Goal: Task Accomplishment & Management: Use online tool/utility

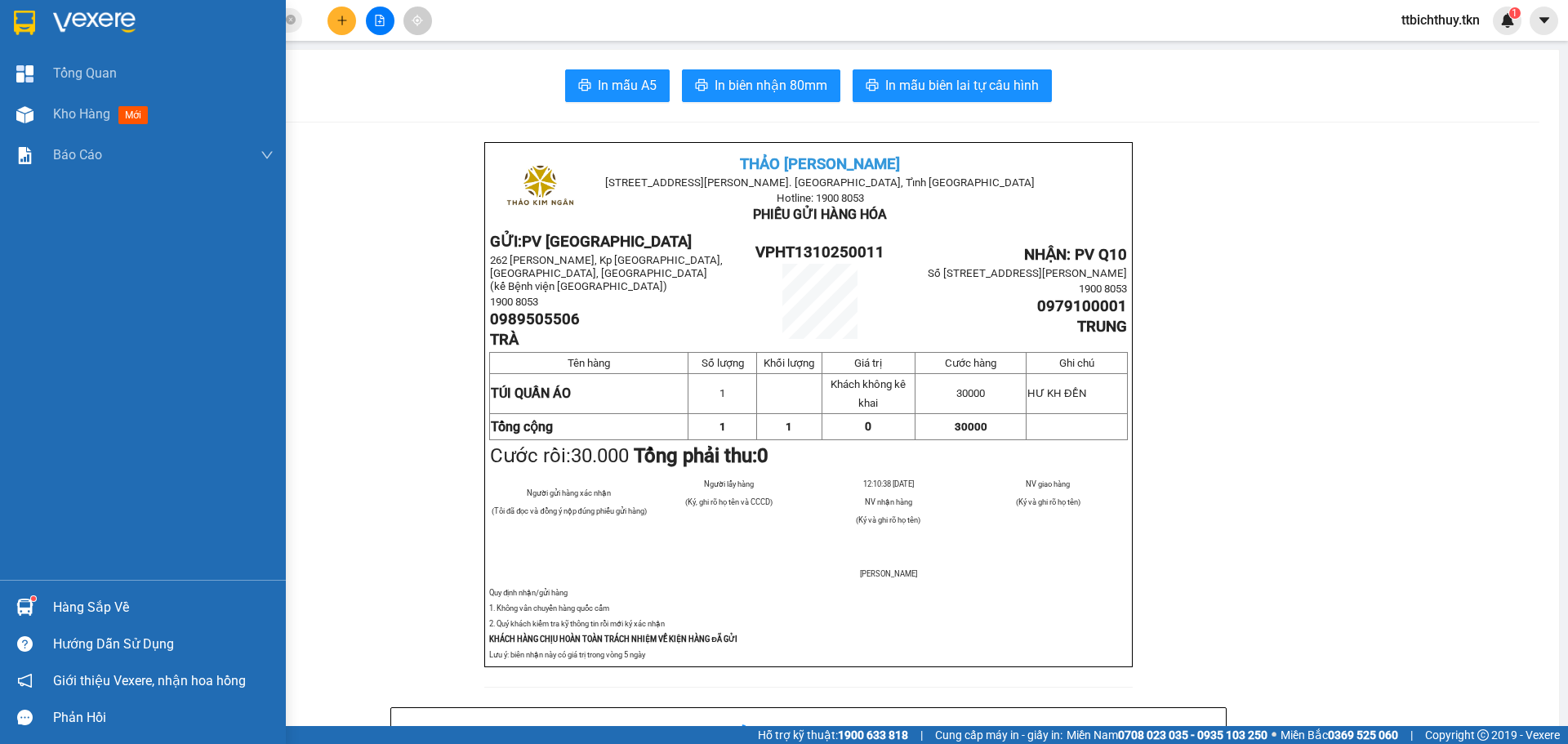
click at [25, 601] on img at bounding box center [24, 606] width 17 height 17
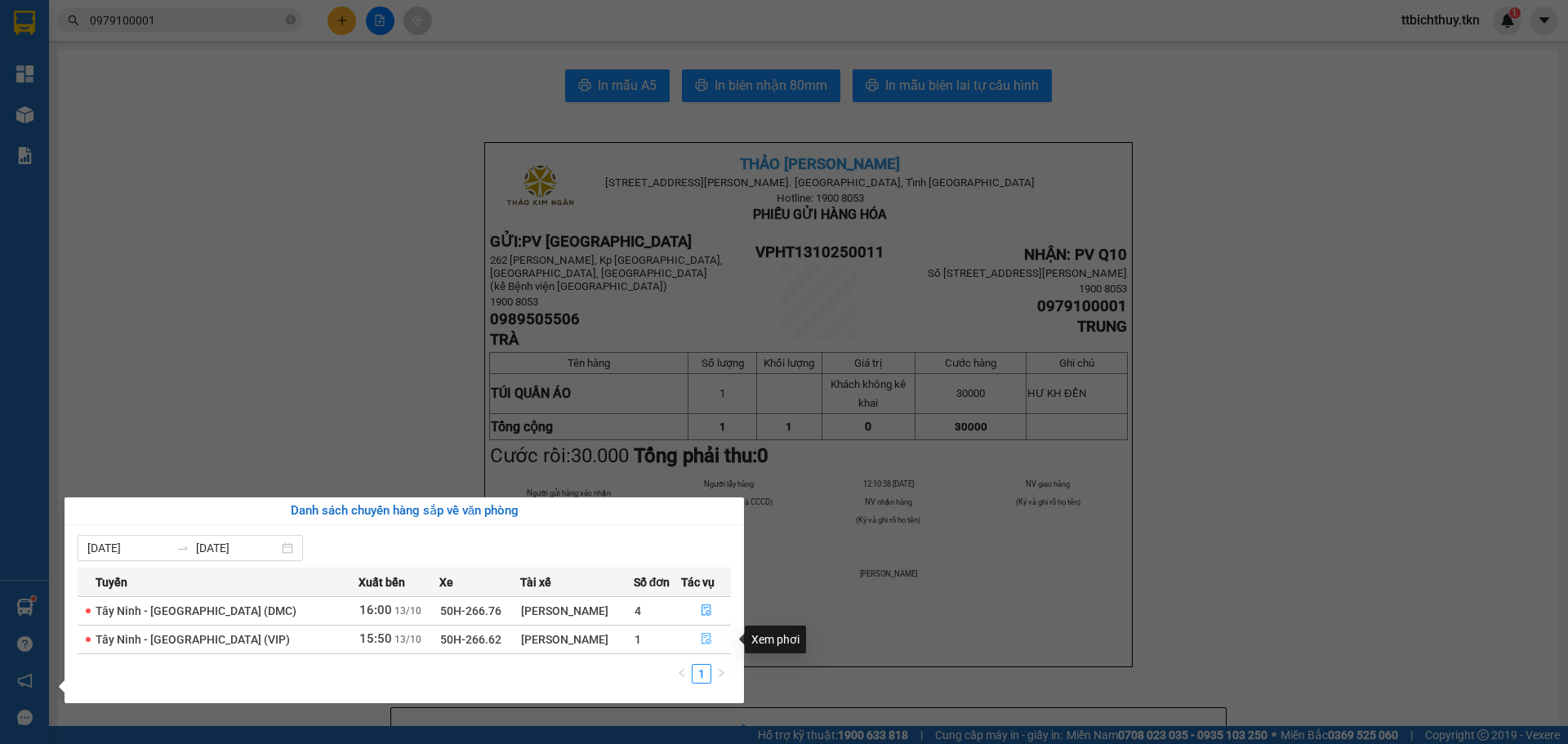
click at [702, 641] on icon "file-done" at bounding box center [706, 638] width 10 height 12
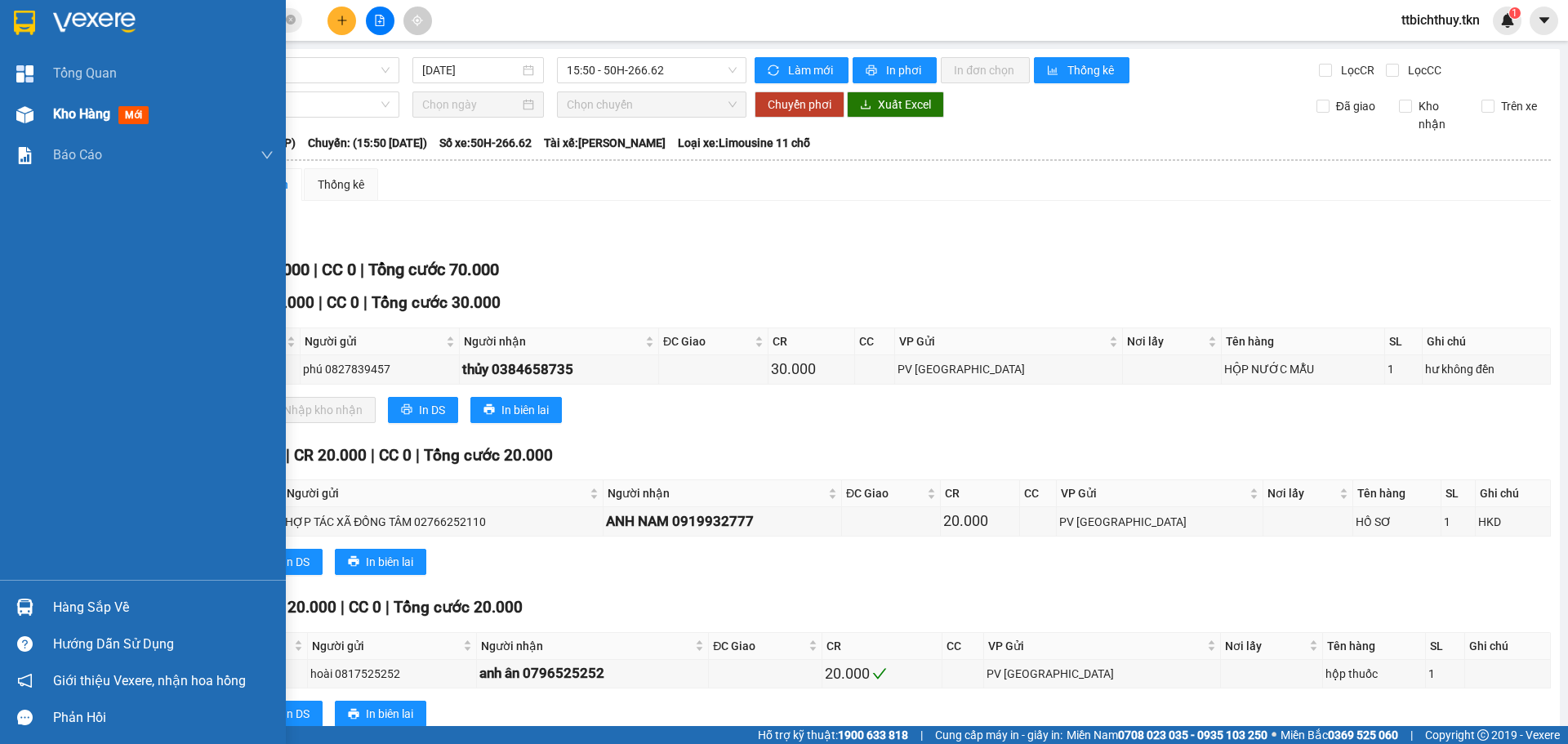
click at [30, 110] on img at bounding box center [24, 115] width 17 height 17
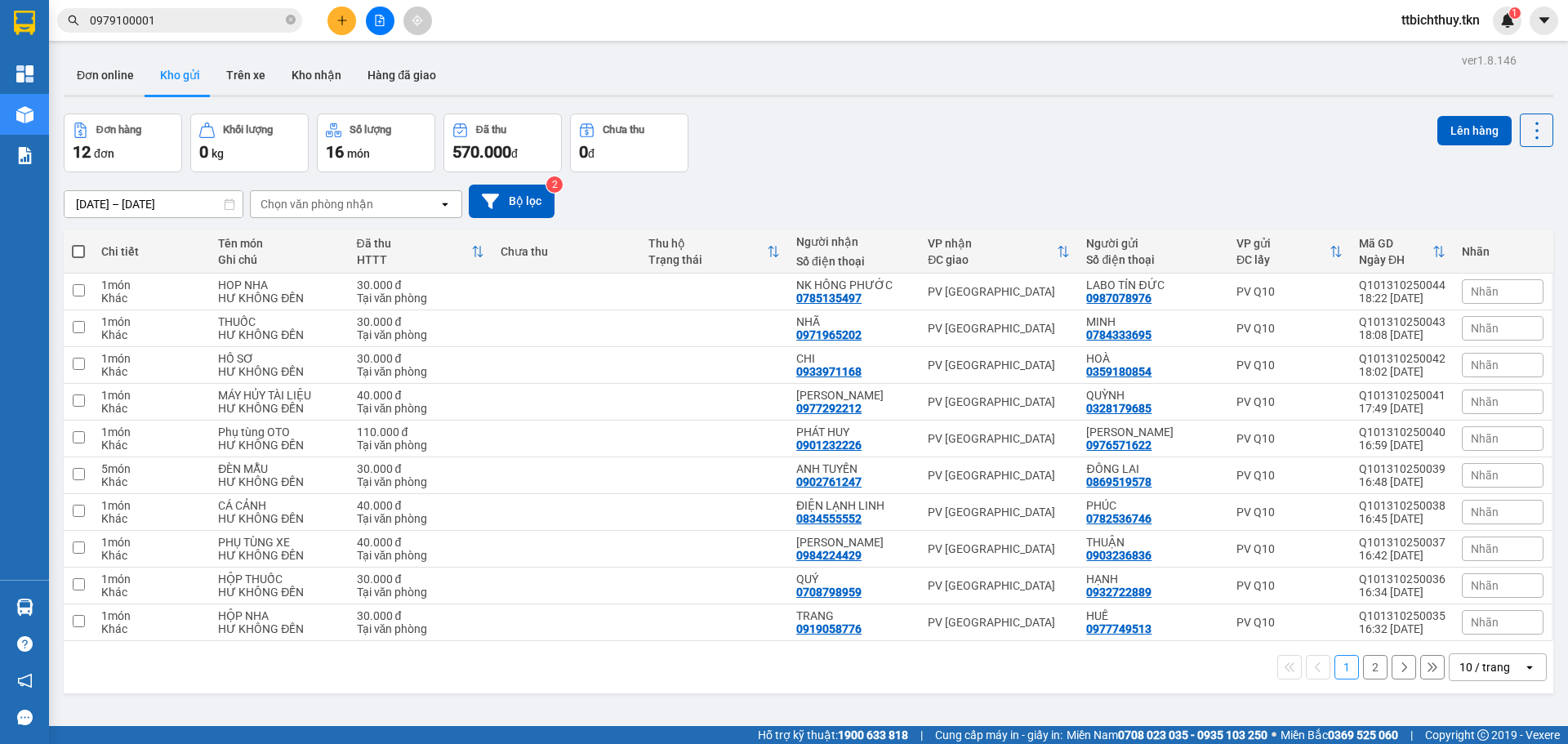
click at [169, 22] on input "0979100001" at bounding box center [187, 21] width 193 height 18
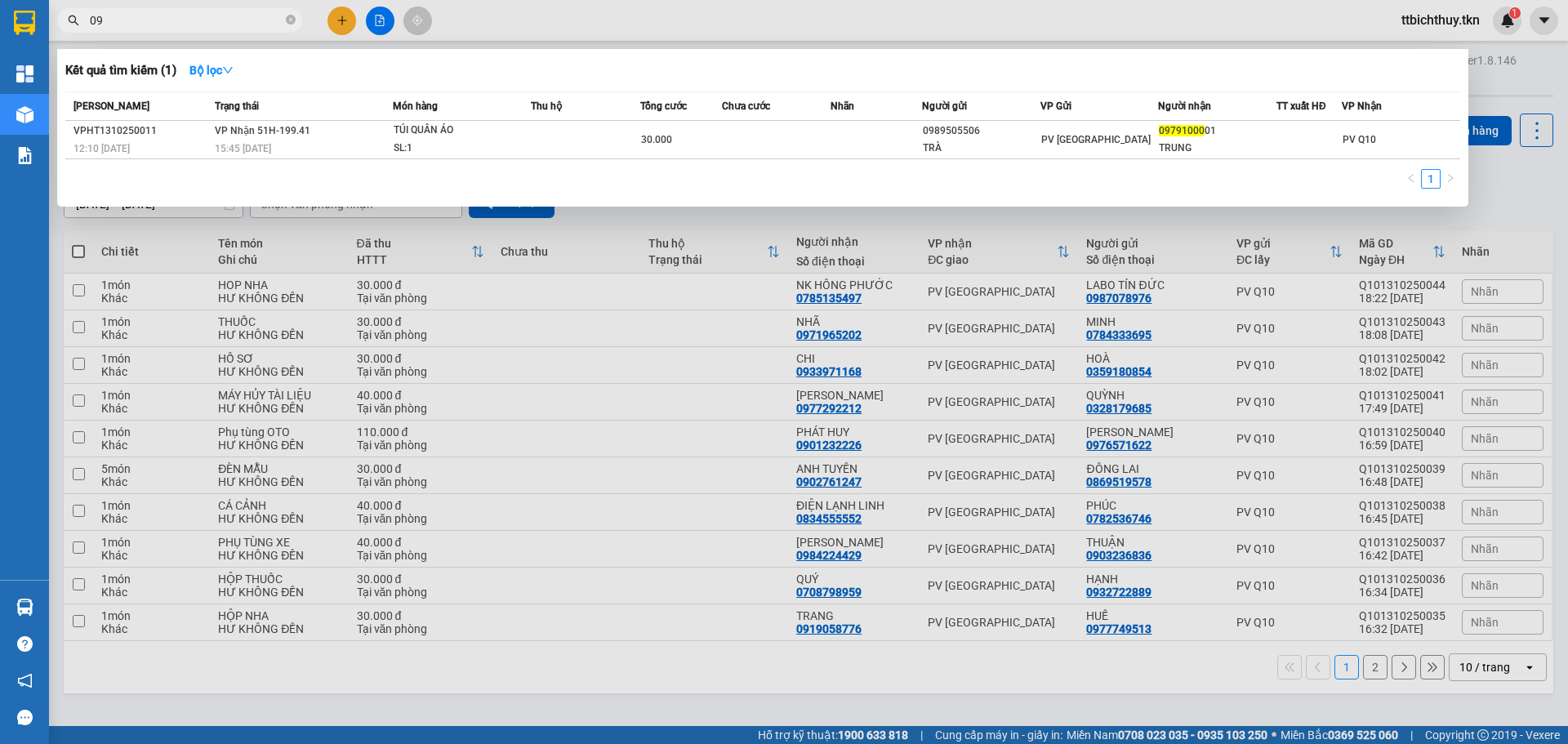
type input "0"
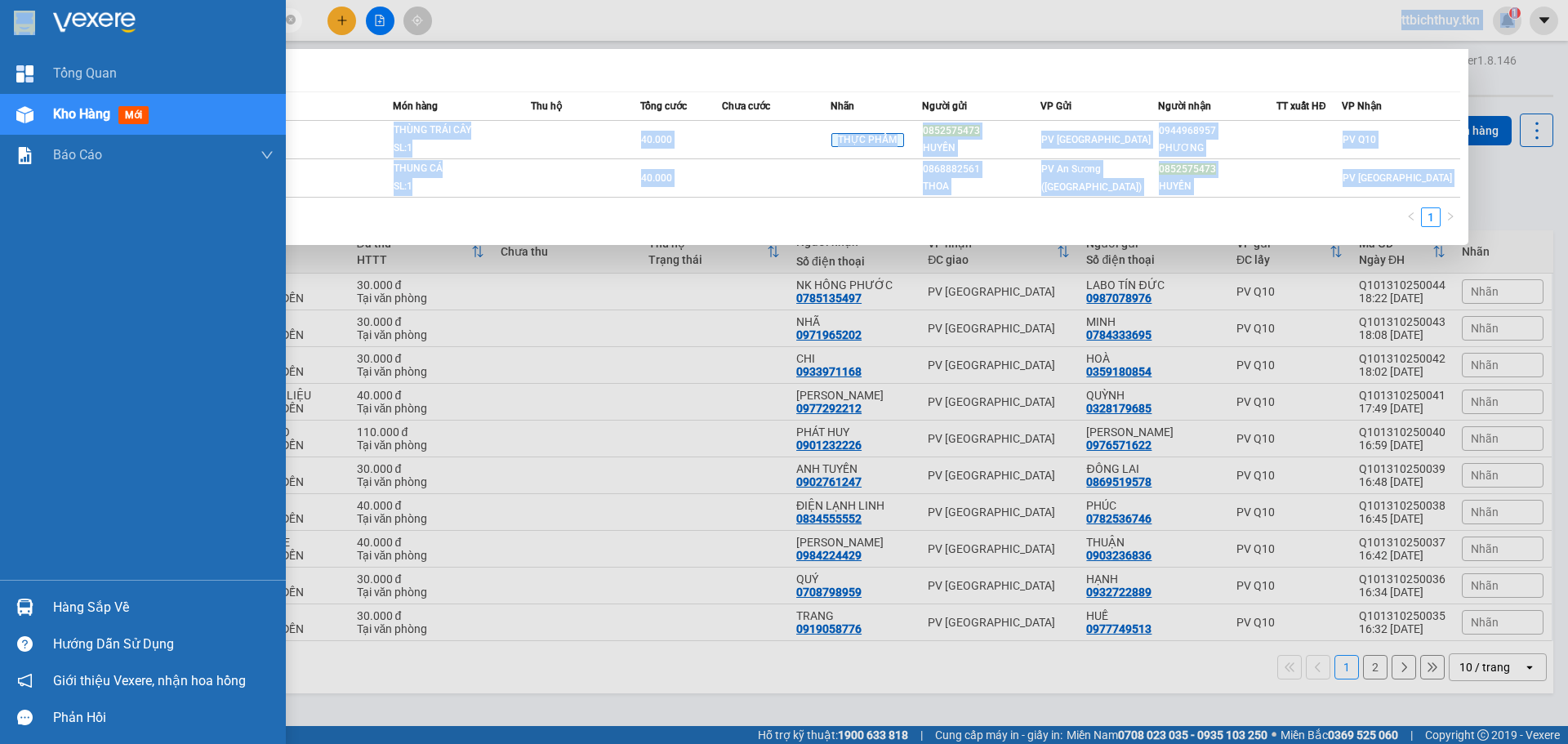
drag, startPoint x: 182, startPoint y: 30, endPoint x: 38, endPoint y: 17, distance: 144.6
click at [38, 17] on section "Kết quả tìm kiếm ( 2 ) Bộ lọc Mã ĐH Trạng thái Món hàng Thu hộ Tổng cước Chưa c…" at bounding box center [784, 372] width 1568 height 744
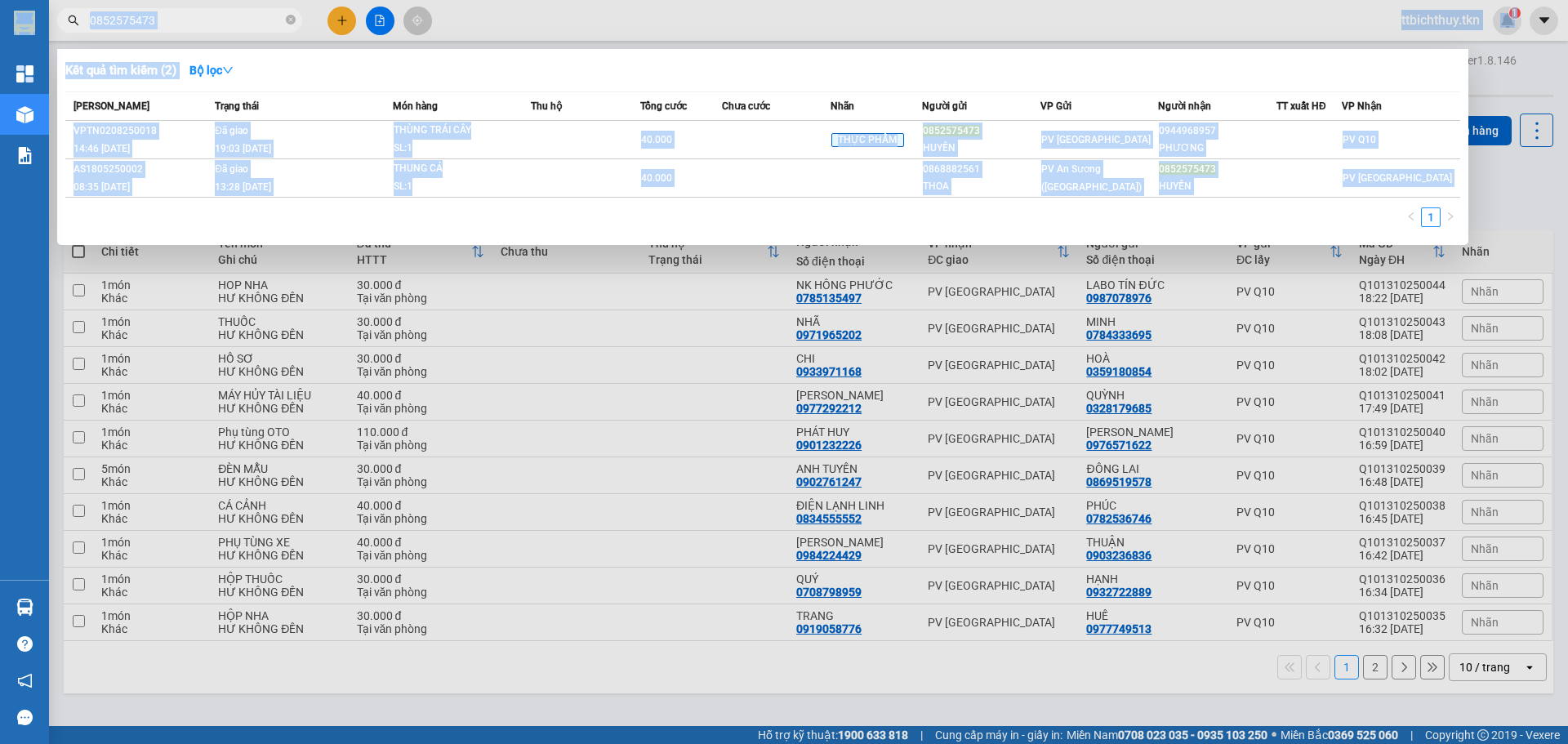
click at [235, 40] on div at bounding box center [784, 372] width 1568 height 744
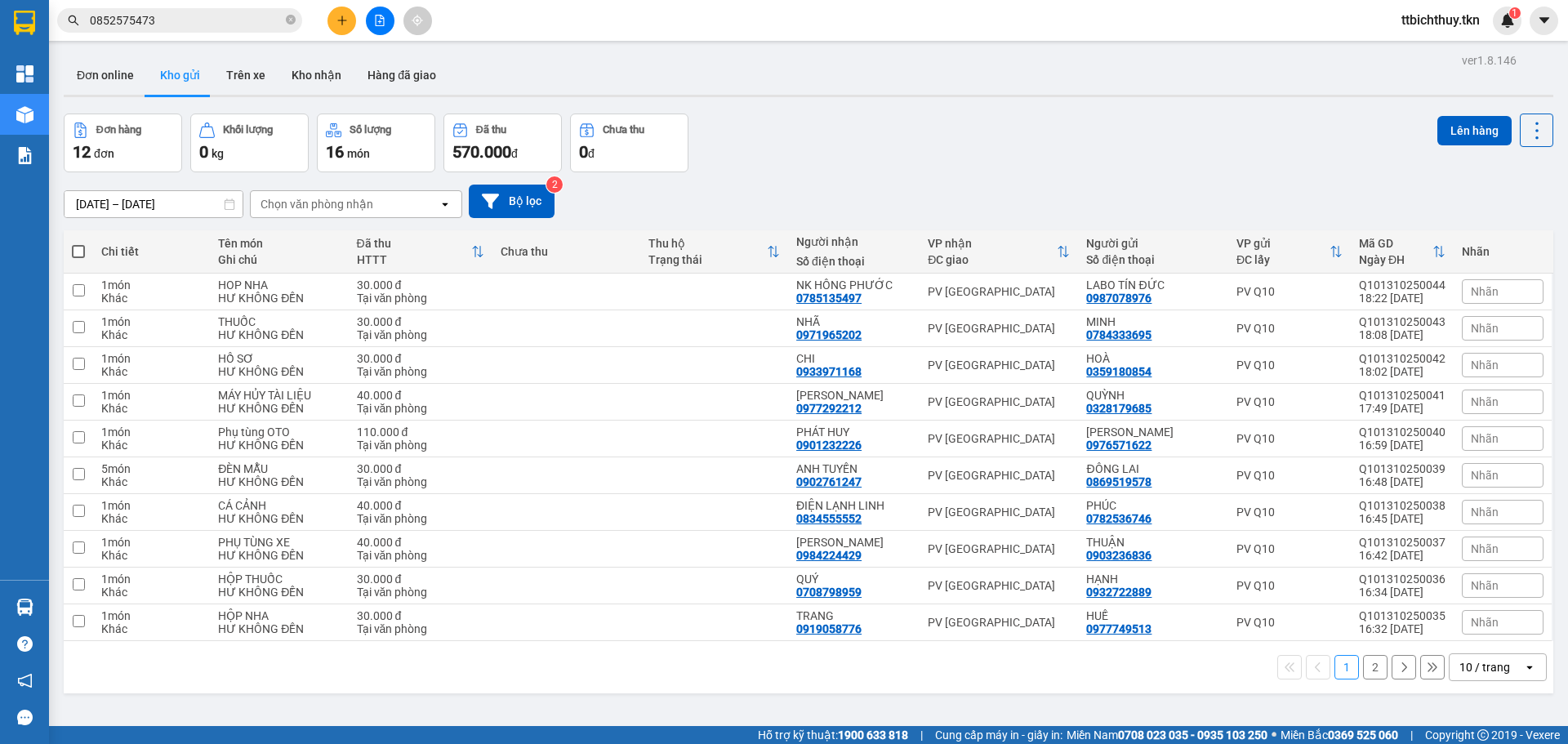
click at [240, 23] on input "0852575473" at bounding box center [187, 21] width 193 height 18
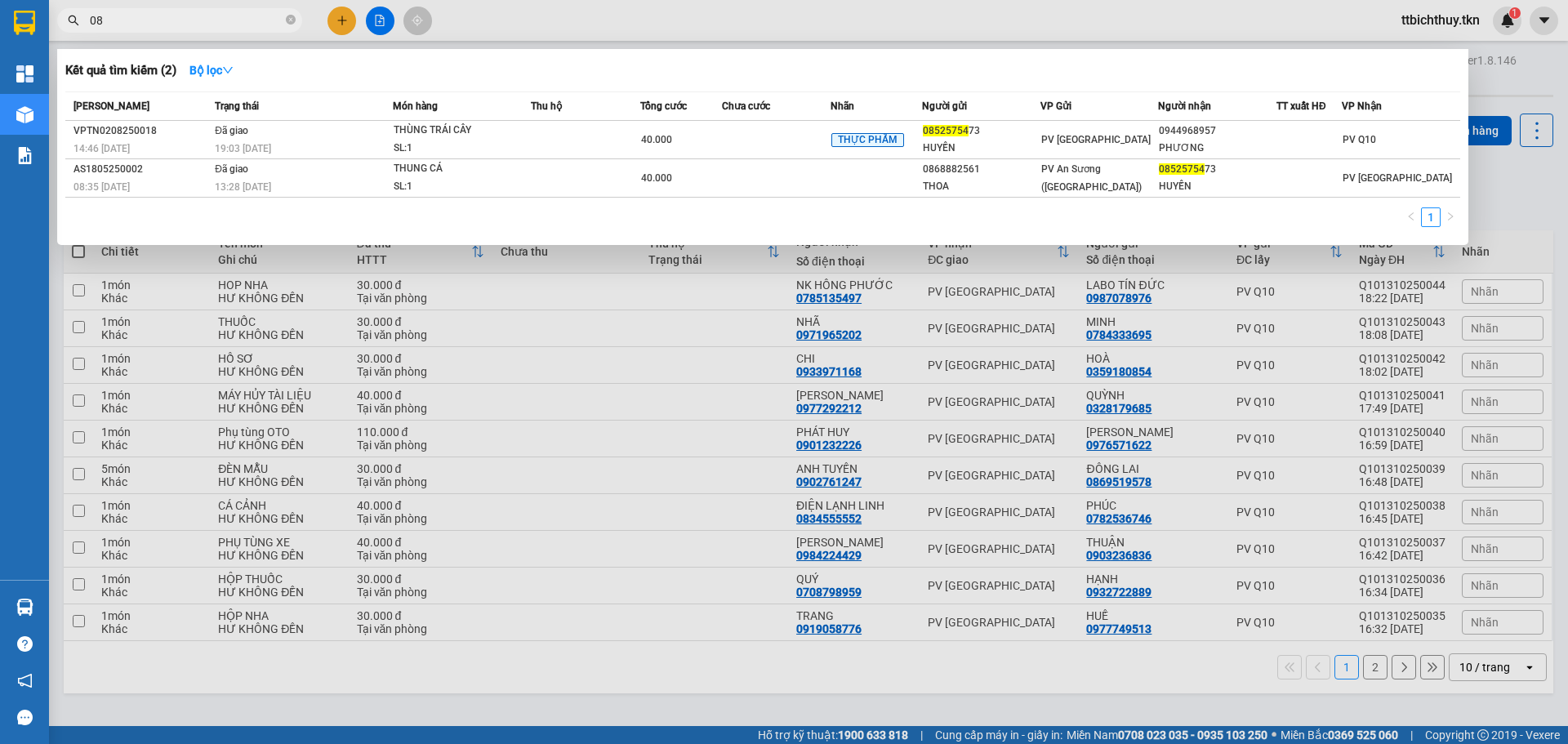
type input "0"
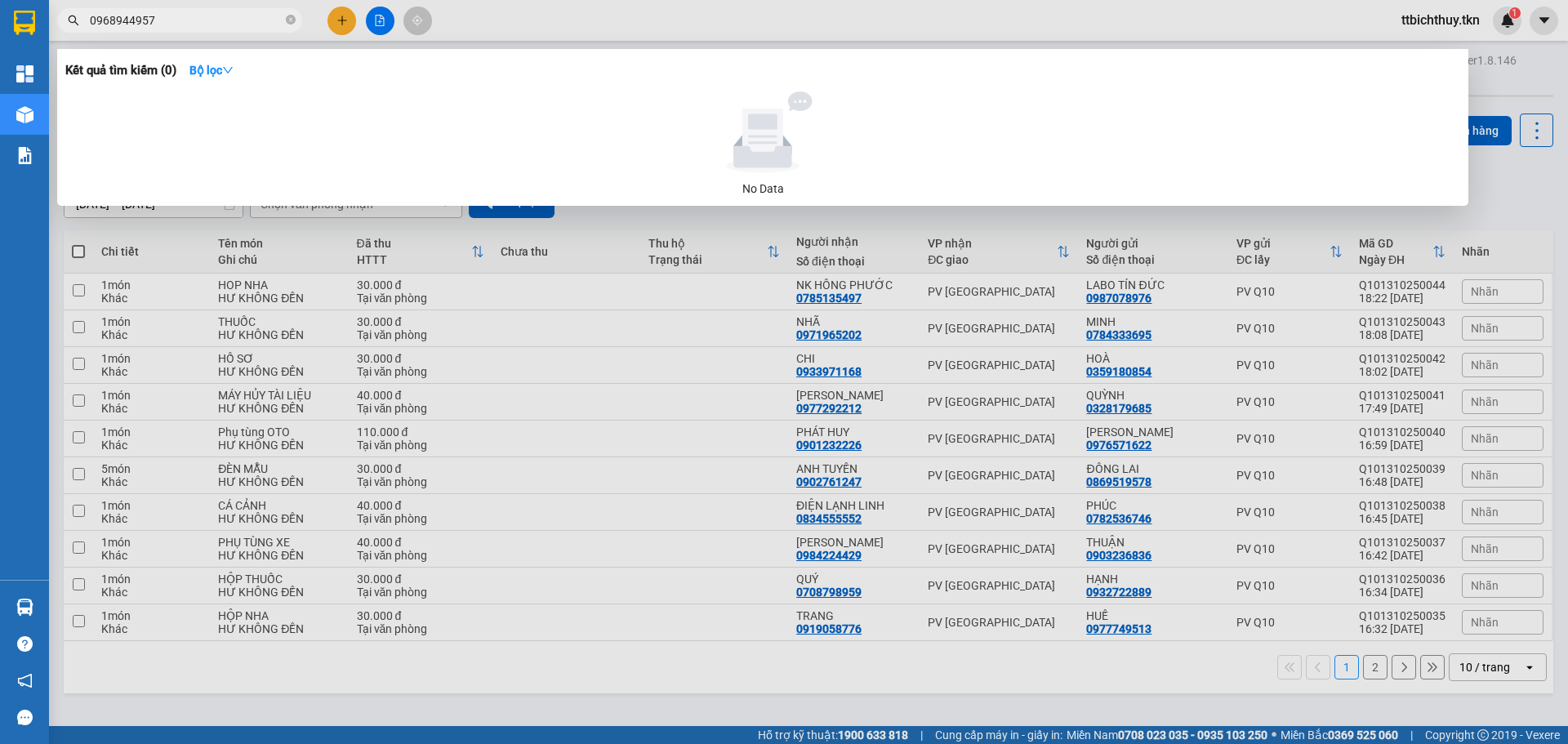
click at [133, 20] on input "0968944957" at bounding box center [187, 21] width 193 height 18
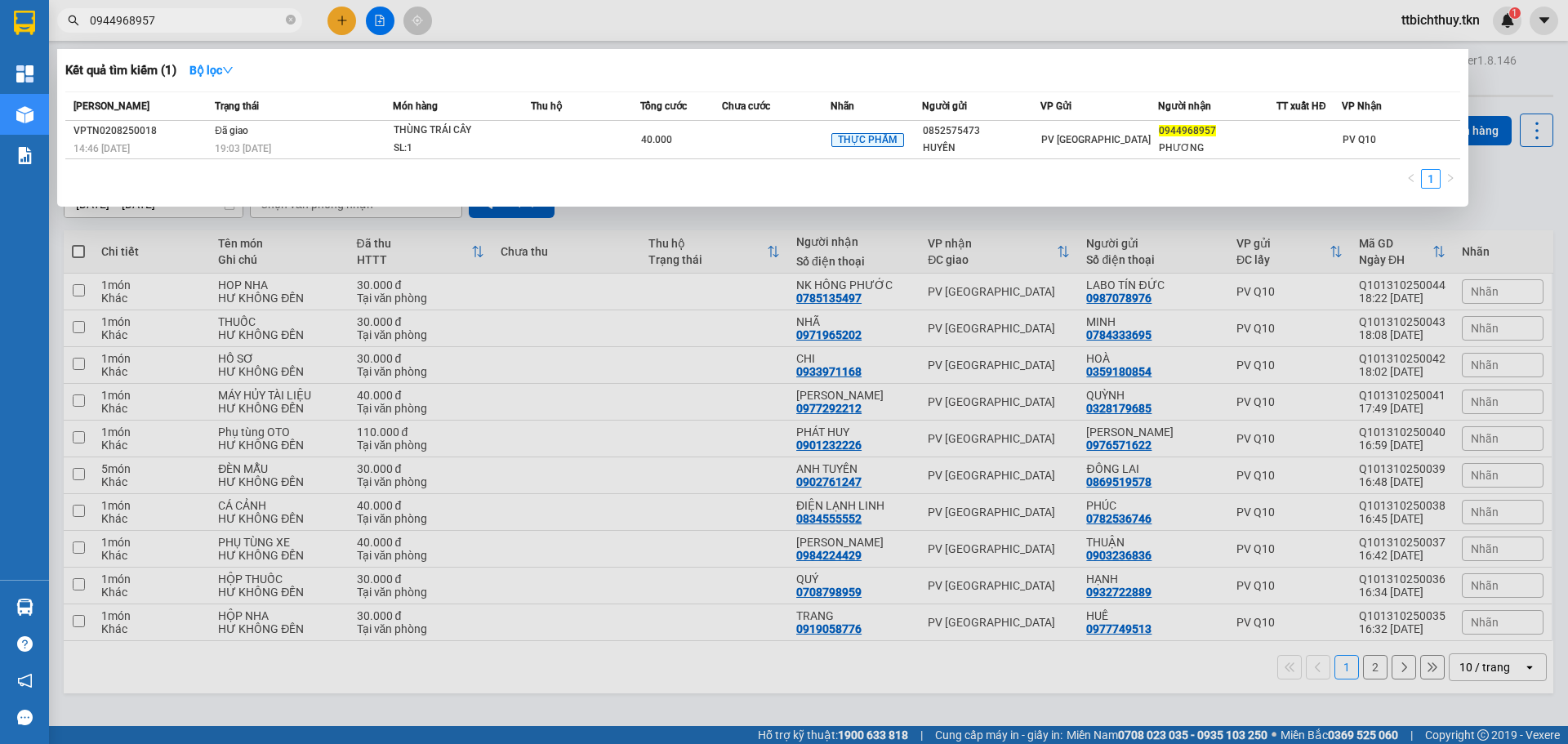
click at [223, 21] on input "0944968957" at bounding box center [187, 21] width 193 height 18
type input "0944968957"
click at [206, 25] on input "0944968957" at bounding box center [187, 21] width 193 height 18
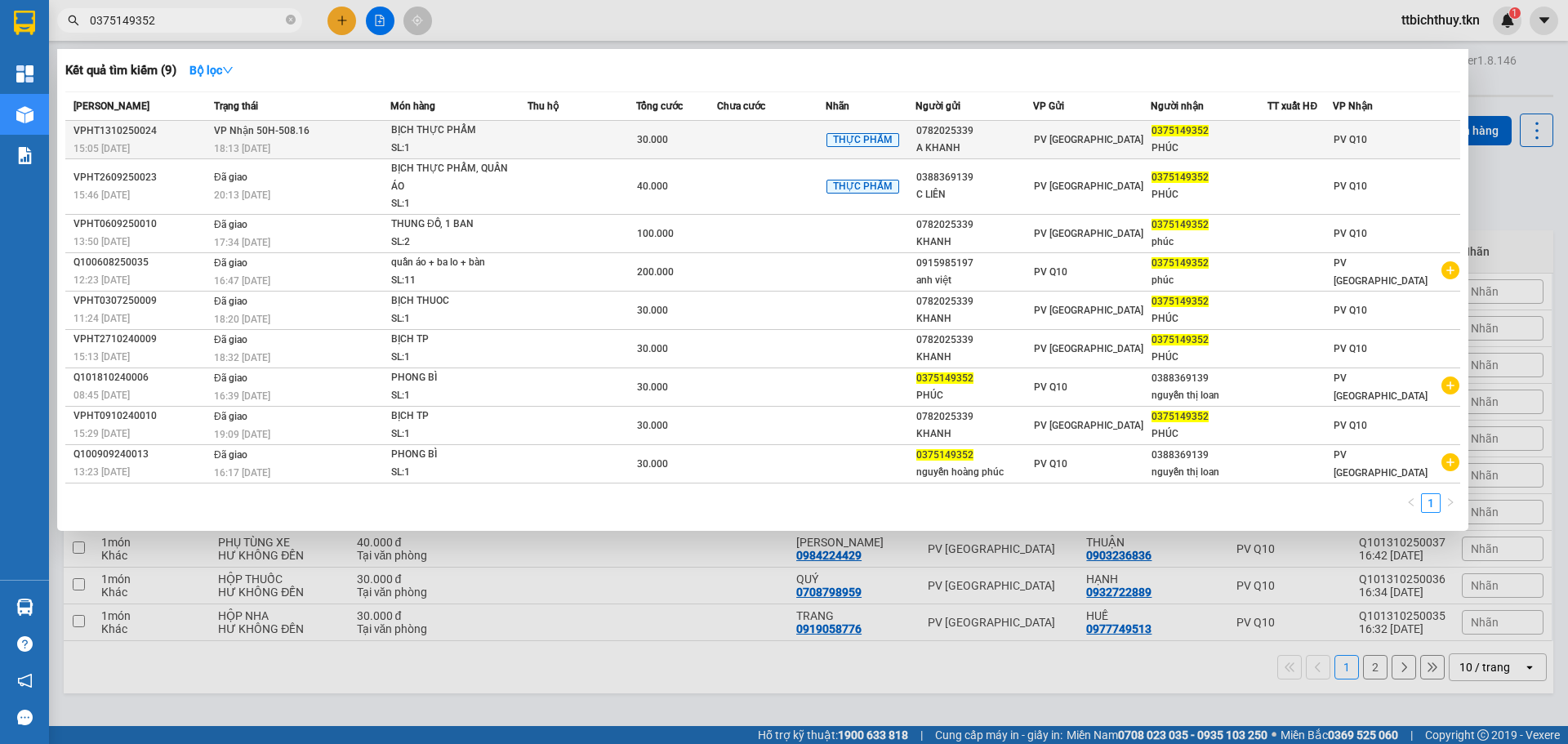
type input "0375149352"
click at [459, 124] on div "BỊCH THỰC PHẨM" at bounding box center [453, 131] width 123 height 18
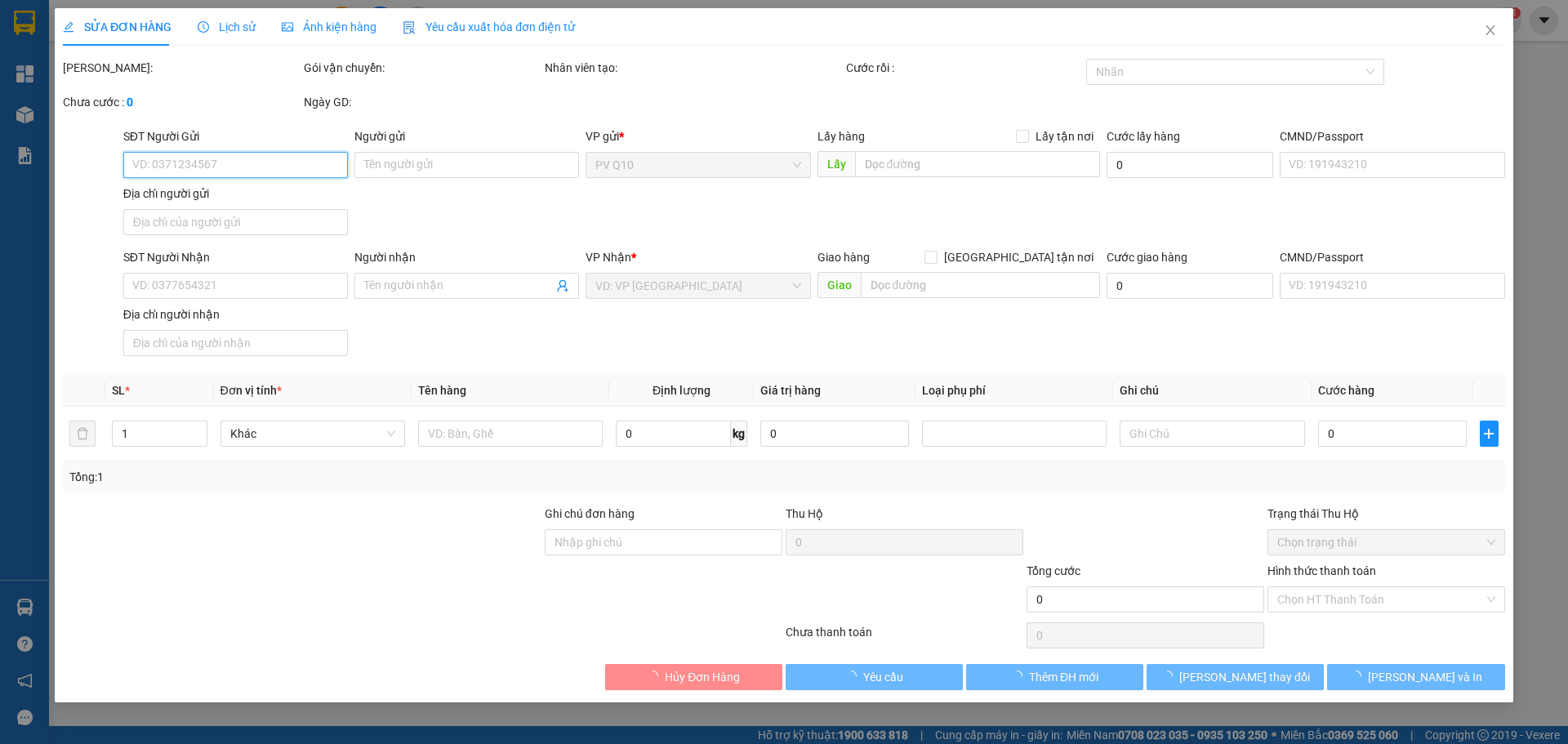
type input "0782025339"
type input "A KHANH"
type input "0375149352"
type input "PHÚC"
type input "30.000"
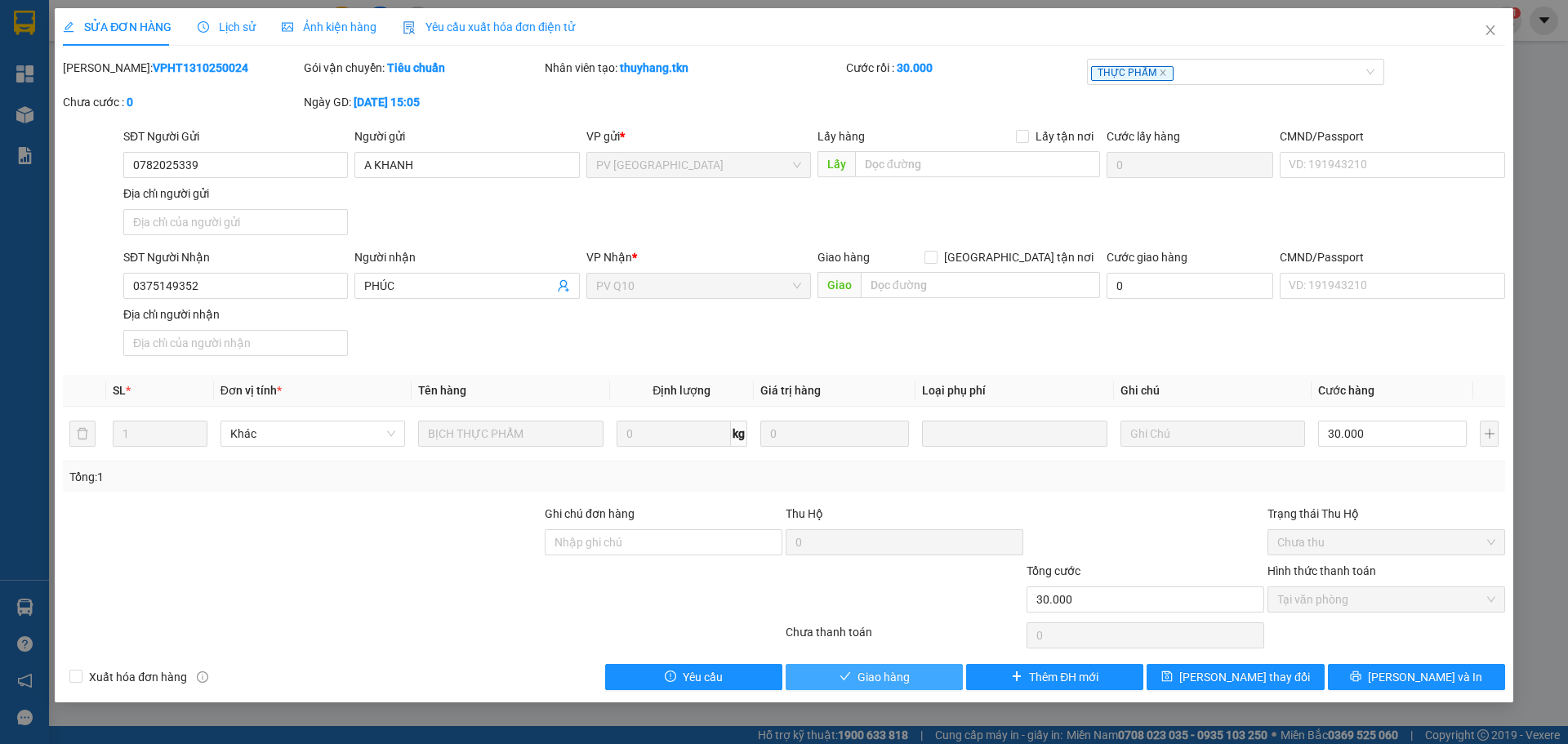
click at [918, 675] on button "Giao hàng" at bounding box center [874, 676] width 177 height 26
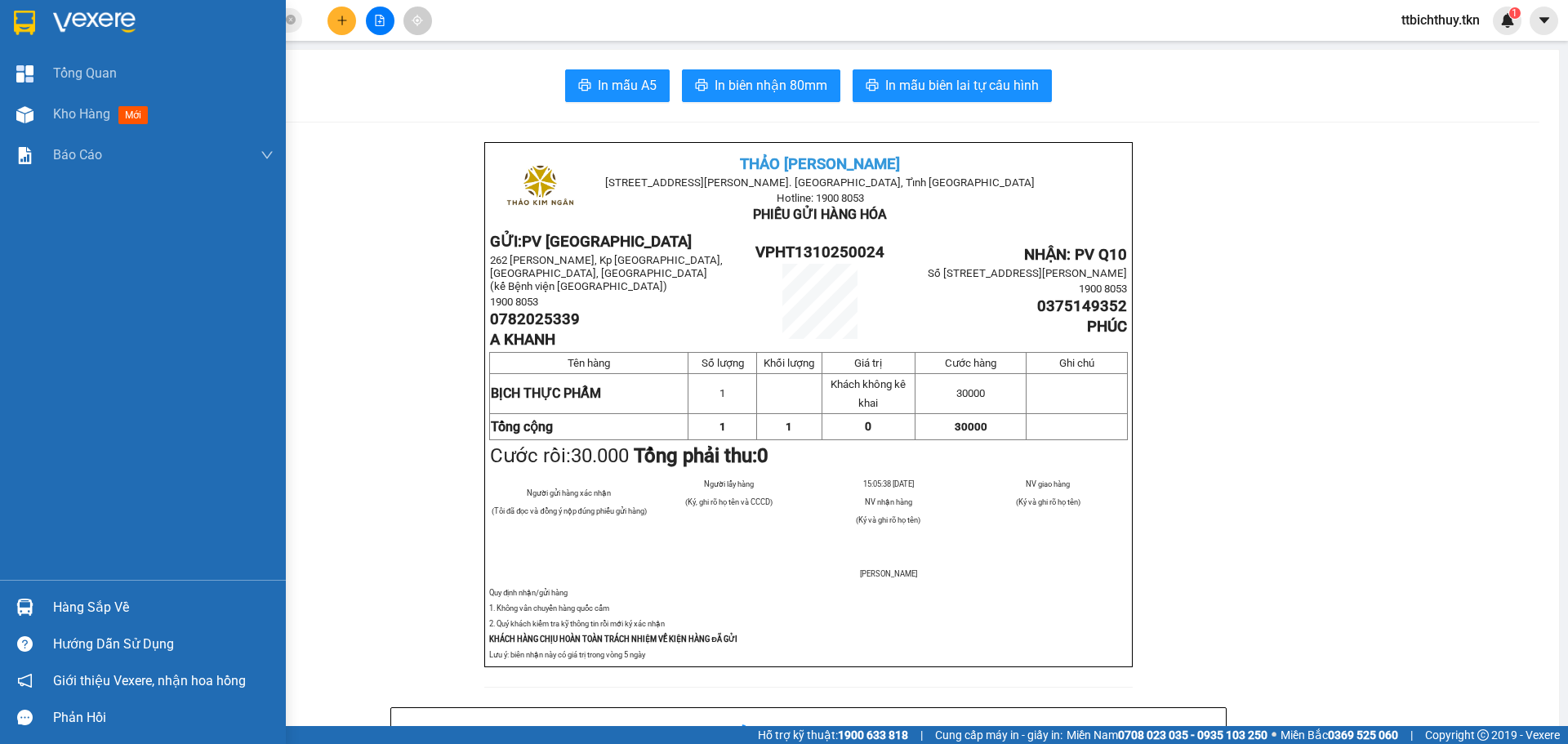
click at [74, 606] on div "Hàng sắp về" at bounding box center [163, 607] width 220 height 24
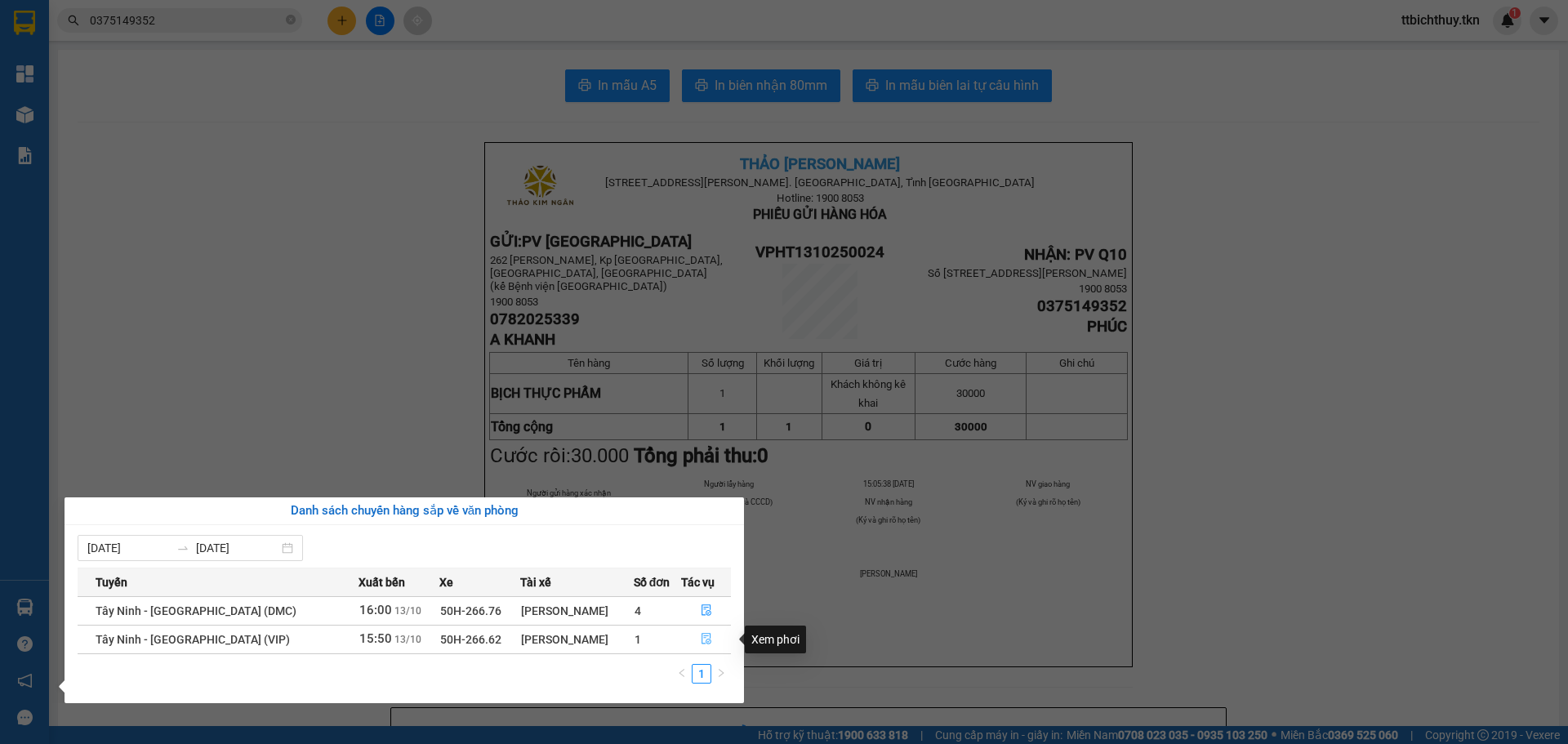
click at [701, 635] on icon "file-done" at bounding box center [706, 638] width 12 height 12
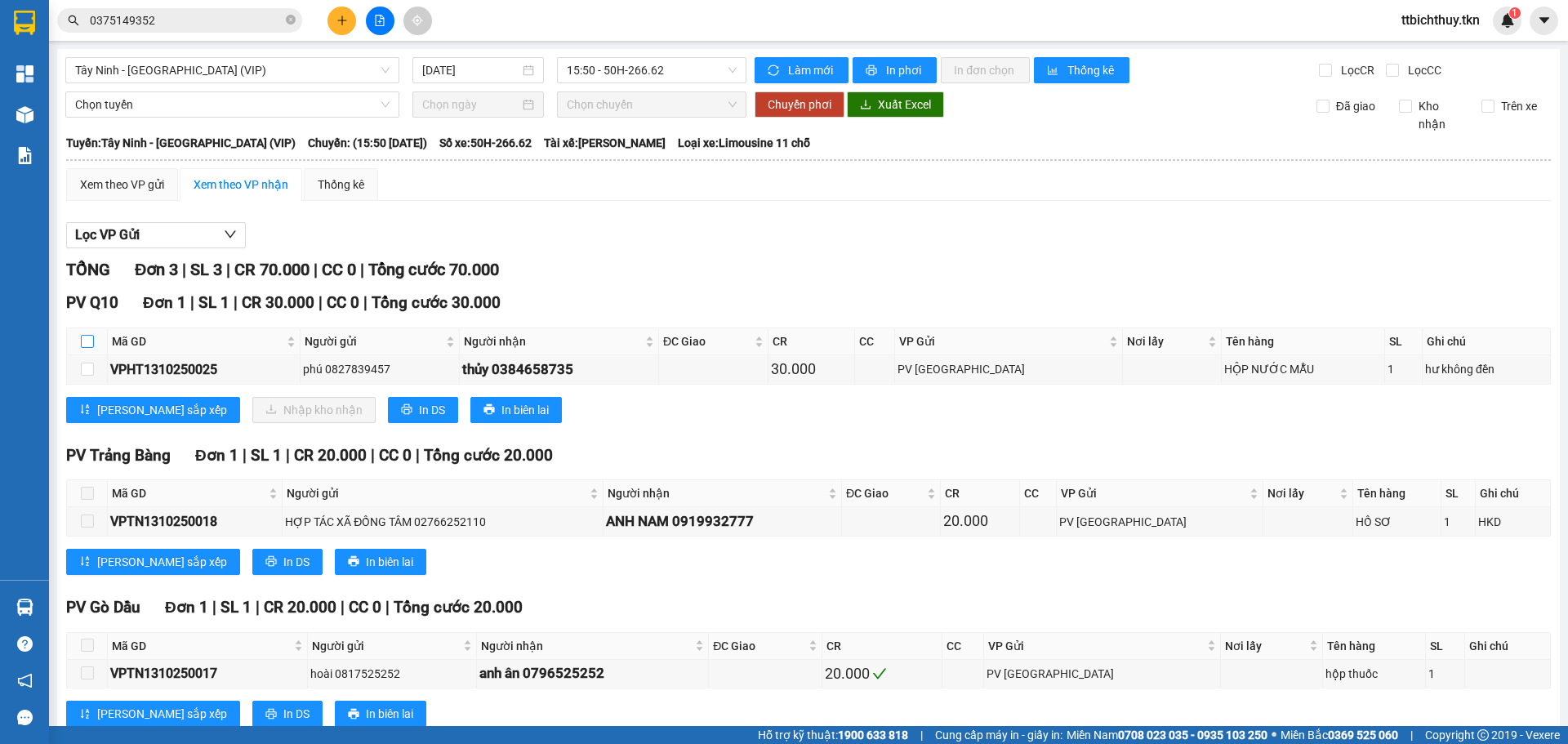
click at [81, 335] on input "checkbox" at bounding box center [88, 341] width 13 height 13
checkbox input "true"
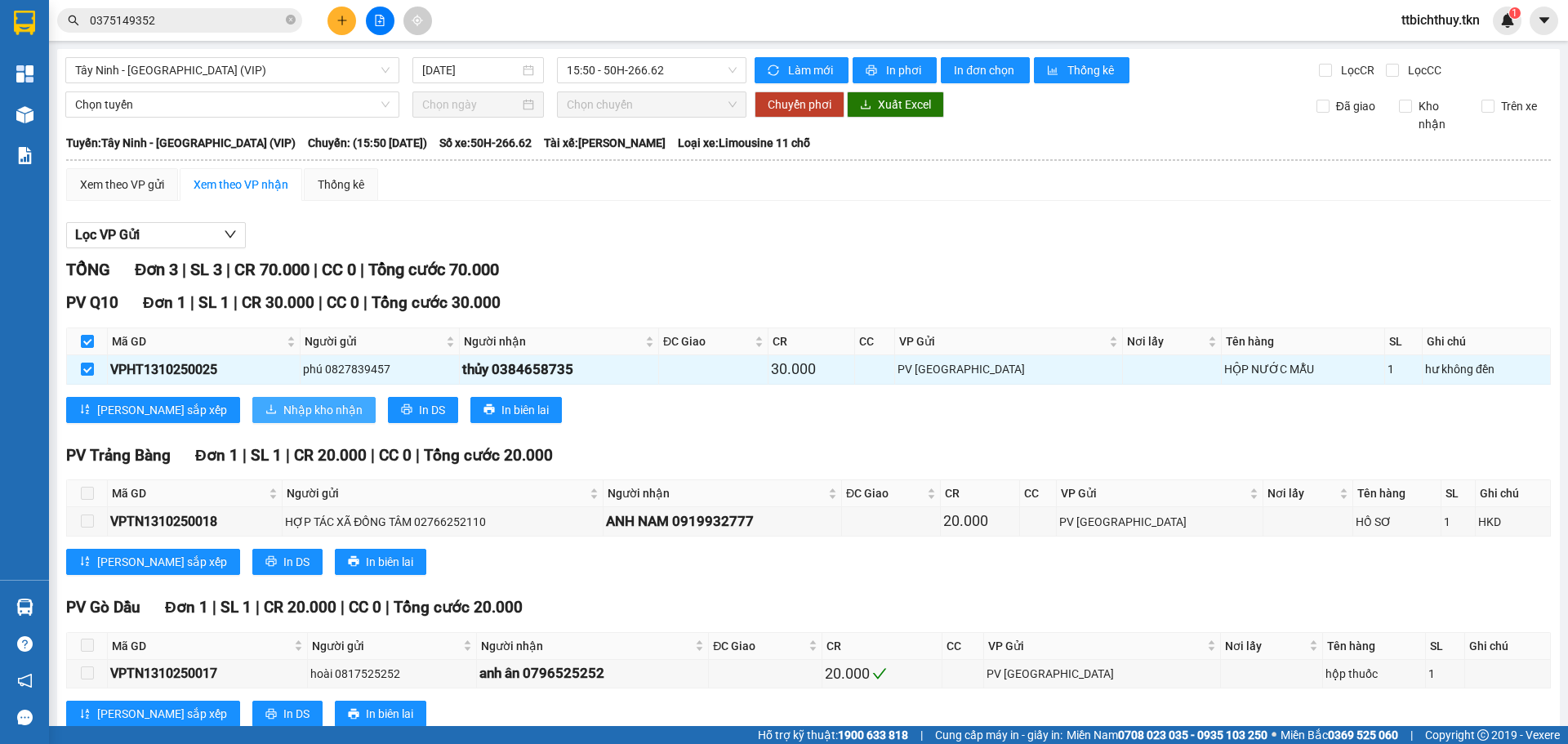
click at [283, 409] on span "Nhập kho nhận" at bounding box center [323, 409] width 79 height 18
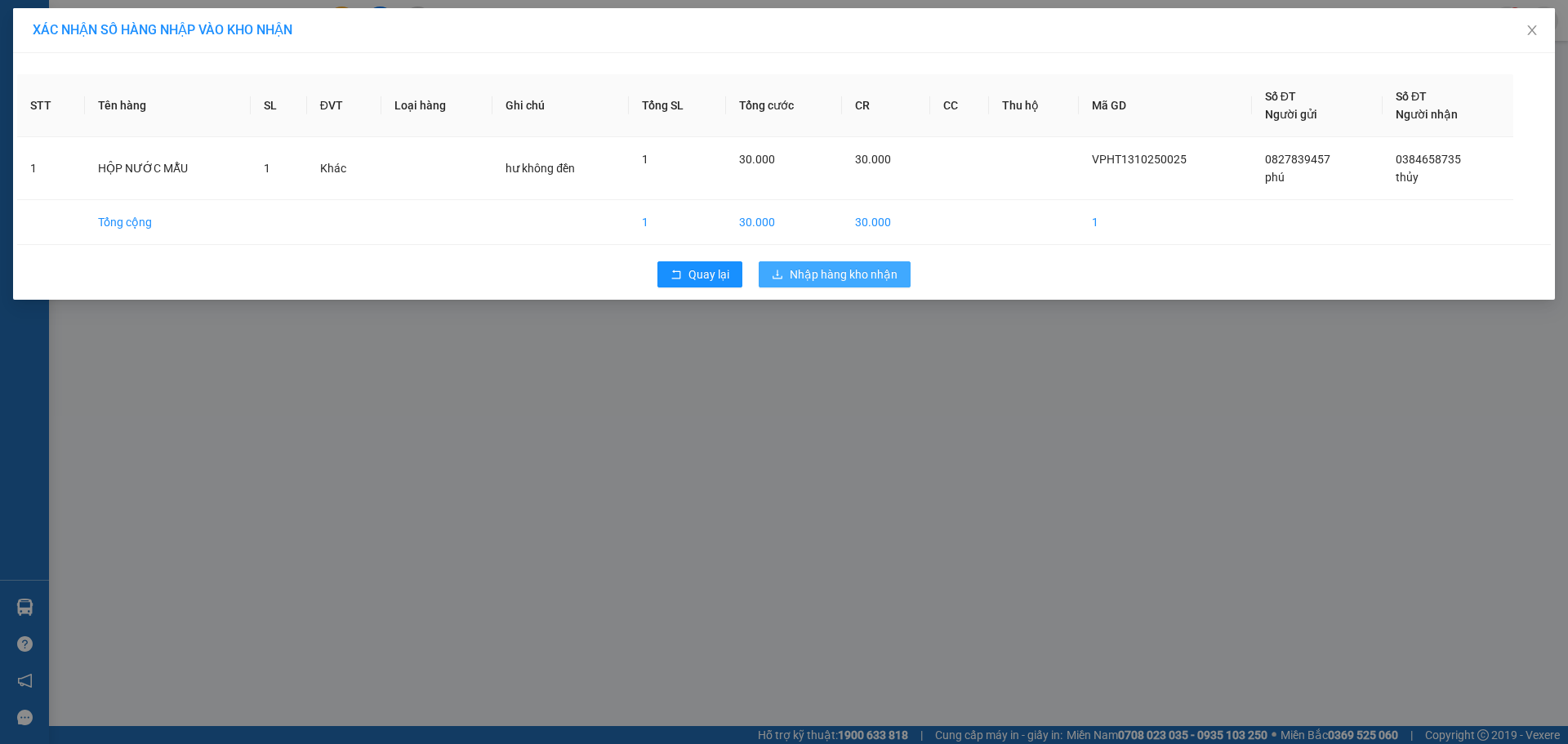
click at [844, 269] on span "Nhập hàng kho nhận" at bounding box center [843, 274] width 107 height 18
